Goal: Check status: Check status

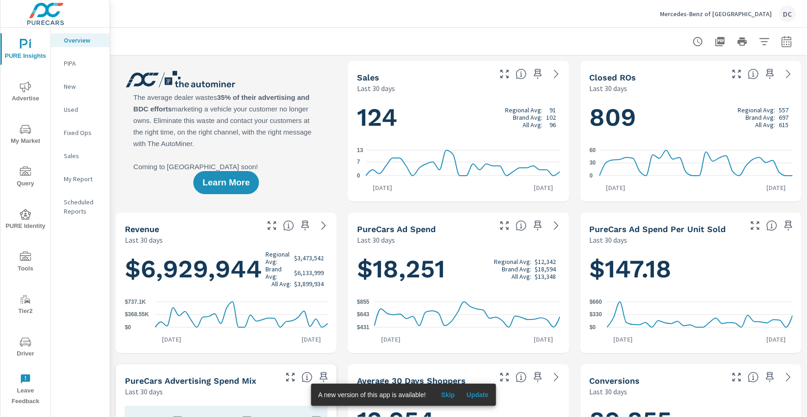
click at [76, 153] on p "Sales" at bounding box center [83, 155] width 38 height 9
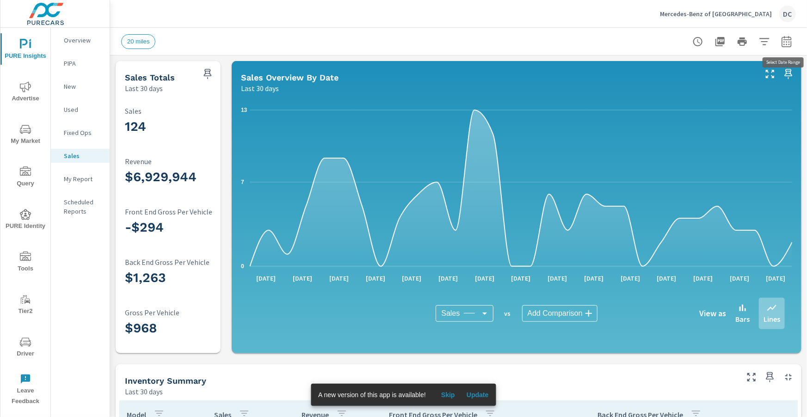
click at [790, 47] on button "button" at bounding box center [786, 41] width 18 height 18
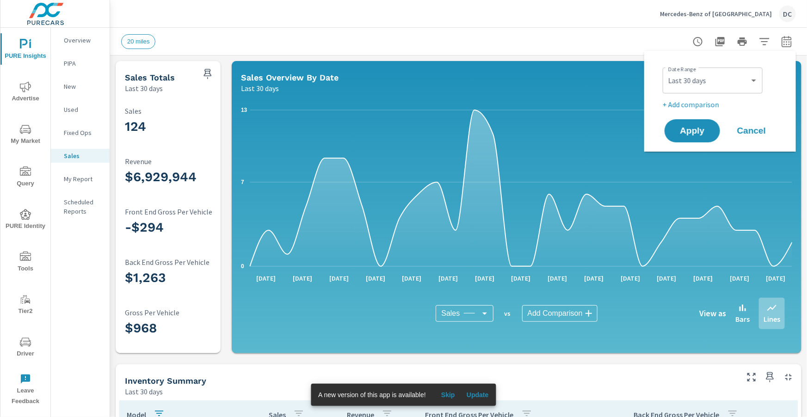
click at [759, 79] on div "Custom [DATE] Last week Last 7 days Last 14 days Last 30 days Last 45 days Last…" at bounding box center [713, 81] width 100 height 26
click at [755, 80] on select "Custom [DATE] Last week Last 7 days Last 14 days Last 30 days Last 45 days Last…" at bounding box center [712, 80] width 92 height 18
click at [666, 71] on select "Custom [DATE] Last week Last 7 days Last 14 days Last 30 days Last 45 days Last…" at bounding box center [712, 80] width 92 height 18
select select "Last month"
click at [721, 106] on p "+ Add comparison" at bounding box center [722, 104] width 118 height 11
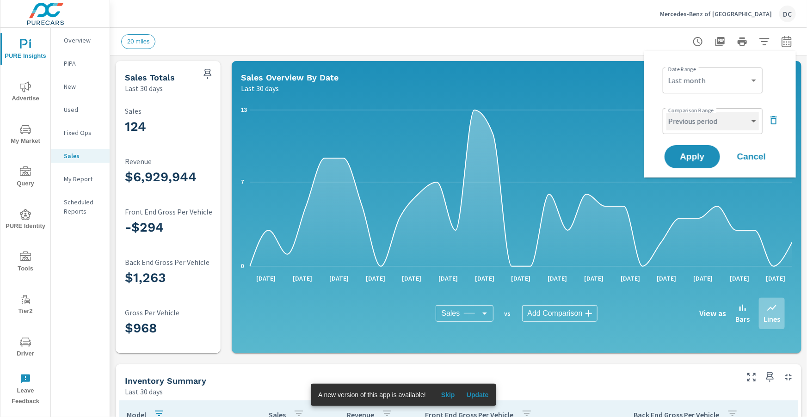
click at [729, 120] on select "Custom Previous period Previous month Previous year" at bounding box center [712, 121] width 92 height 18
click at [666, 112] on select "Custom Previous period Previous month Previous year" at bounding box center [712, 121] width 92 height 18
select select "Previous month"
click at [712, 158] on button "Apply" at bounding box center [691, 157] width 57 height 24
